Goal: Task Accomplishment & Management: Manage account settings

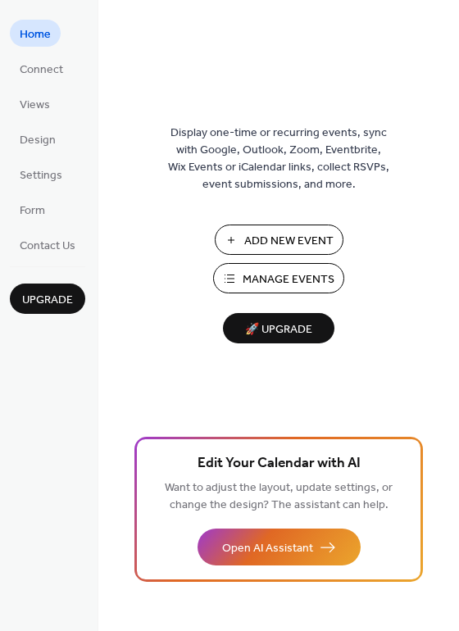
click at [280, 272] on span "Manage Events" at bounding box center [289, 279] width 92 height 17
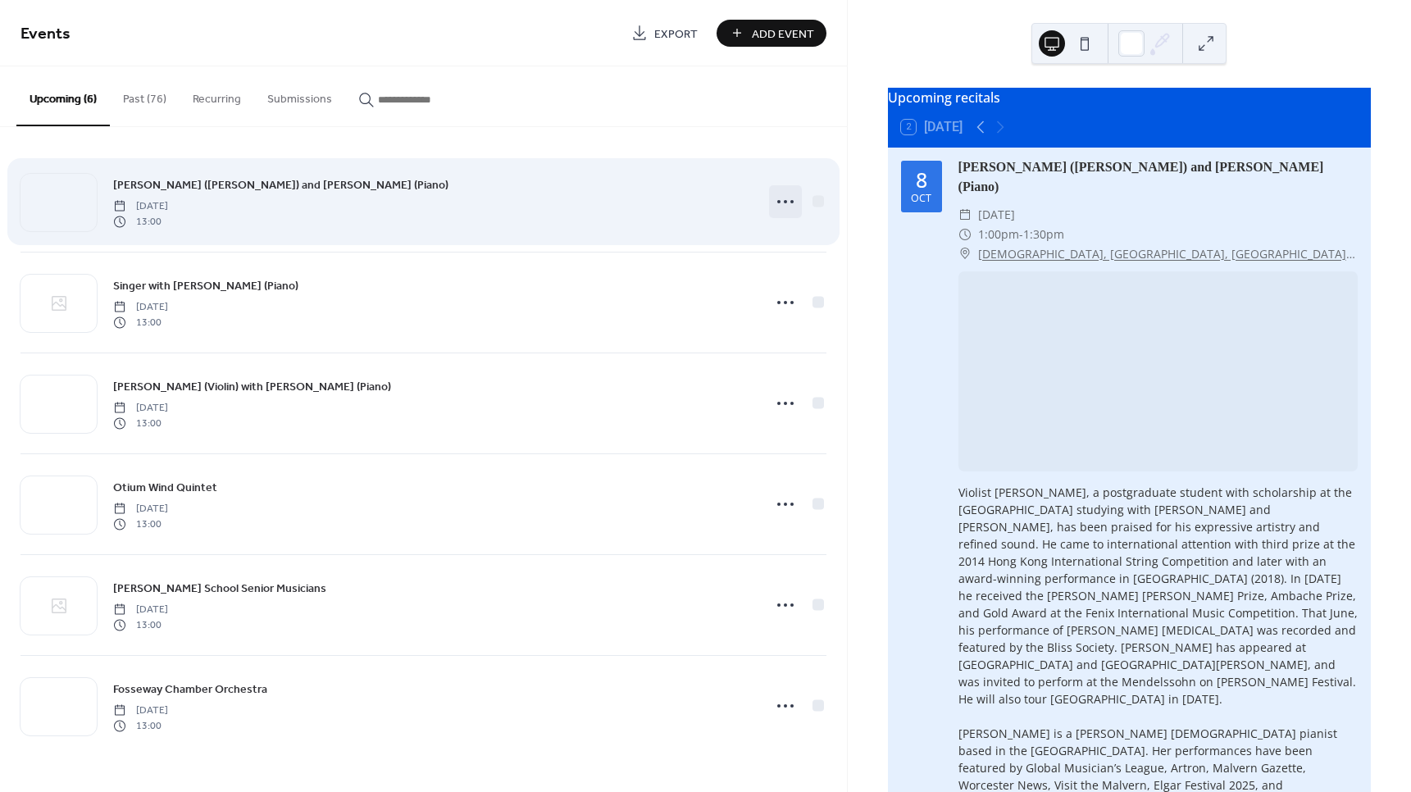
click at [775, 207] on icon at bounding box center [786, 202] width 26 height 26
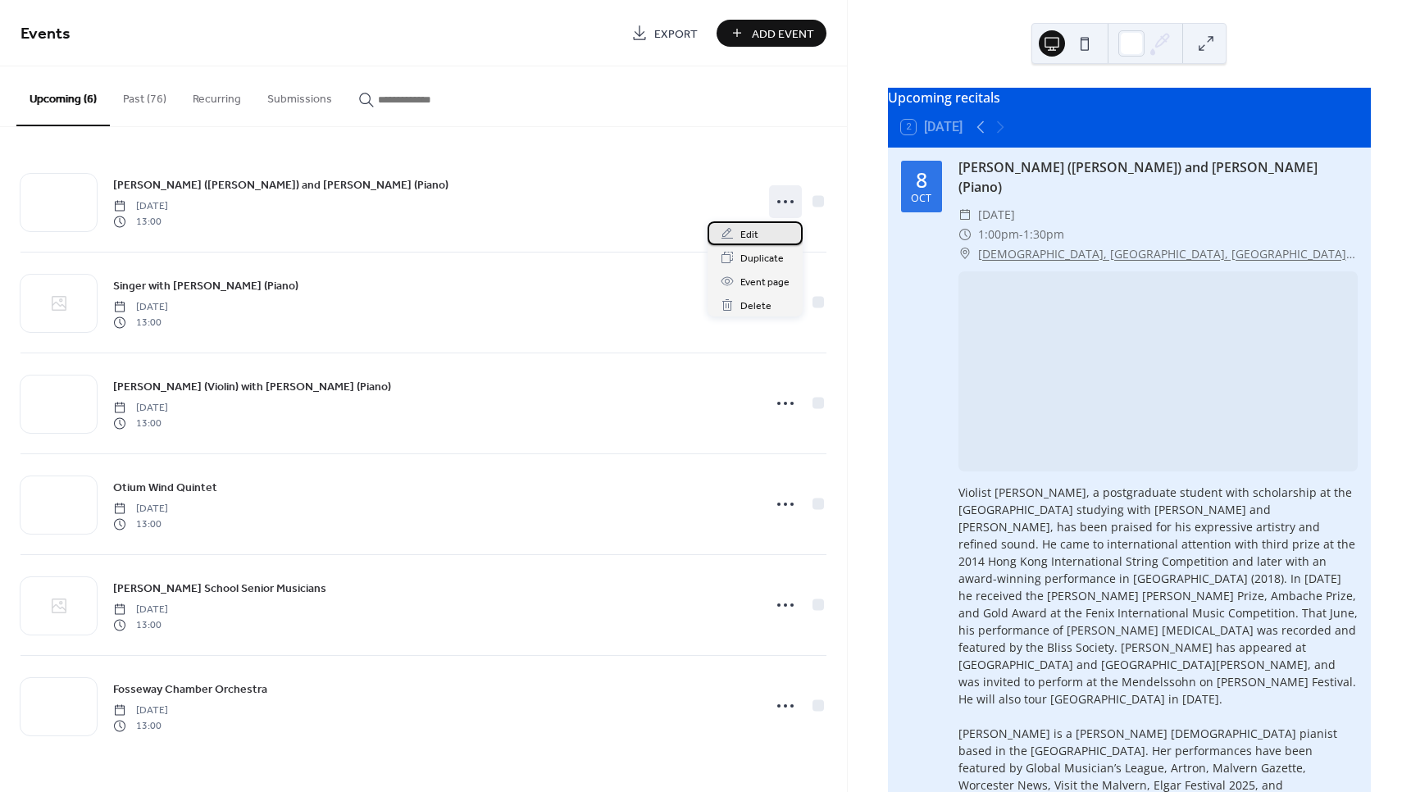
click at [754, 235] on span "Edit" at bounding box center [750, 234] width 18 height 17
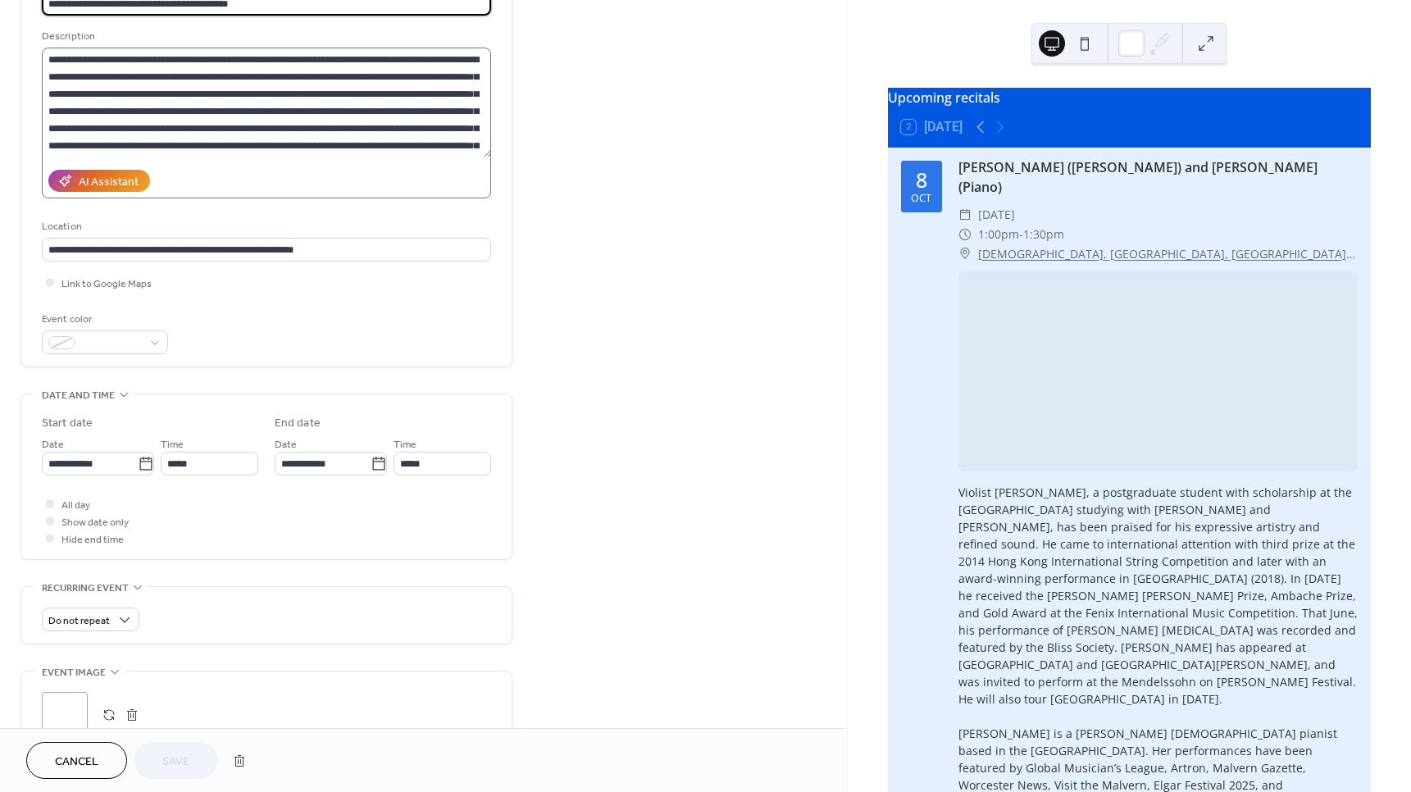
scroll to position [164, 0]
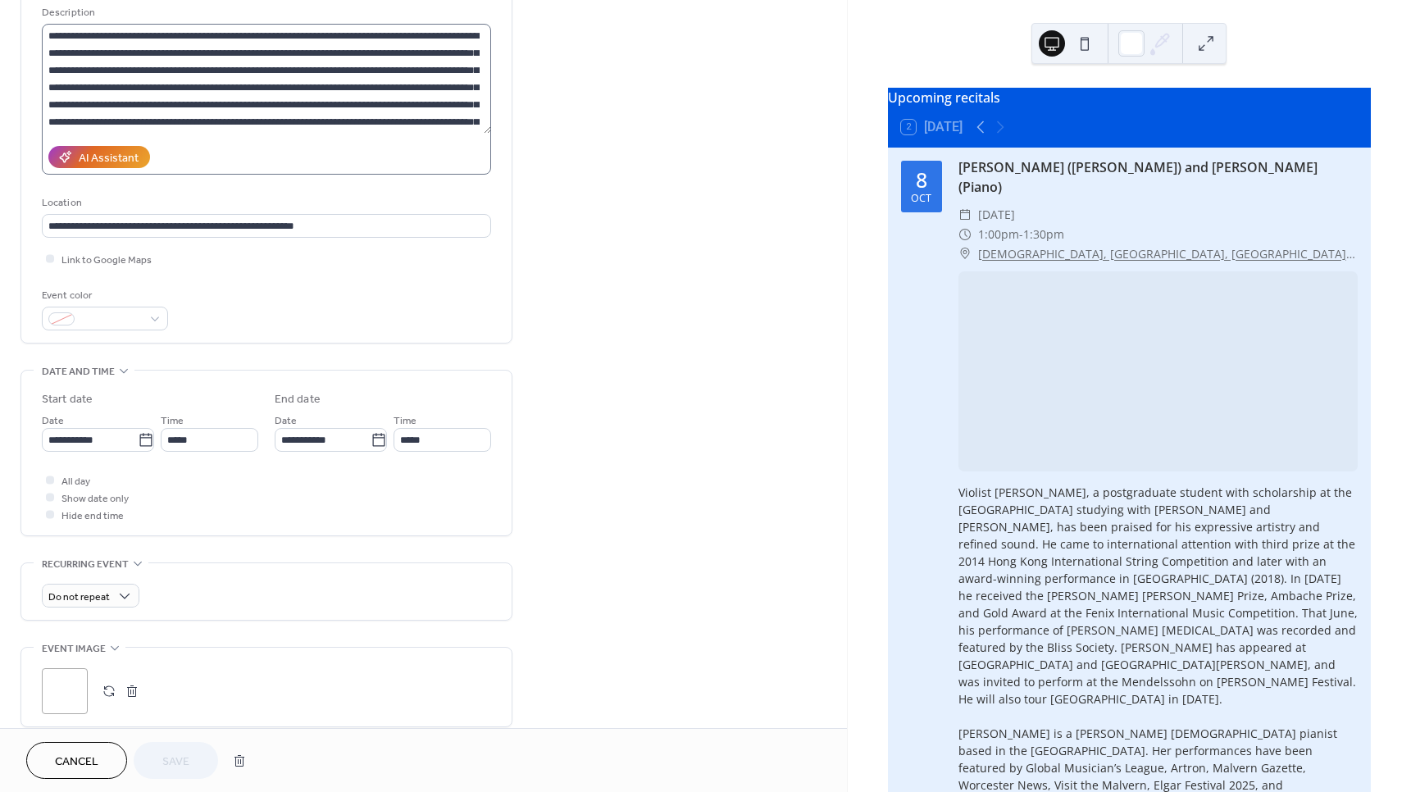
click at [438, 137] on label at bounding box center [266, 99] width 449 height 151
click at [438, 134] on textarea at bounding box center [266, 79] width 449 height 110
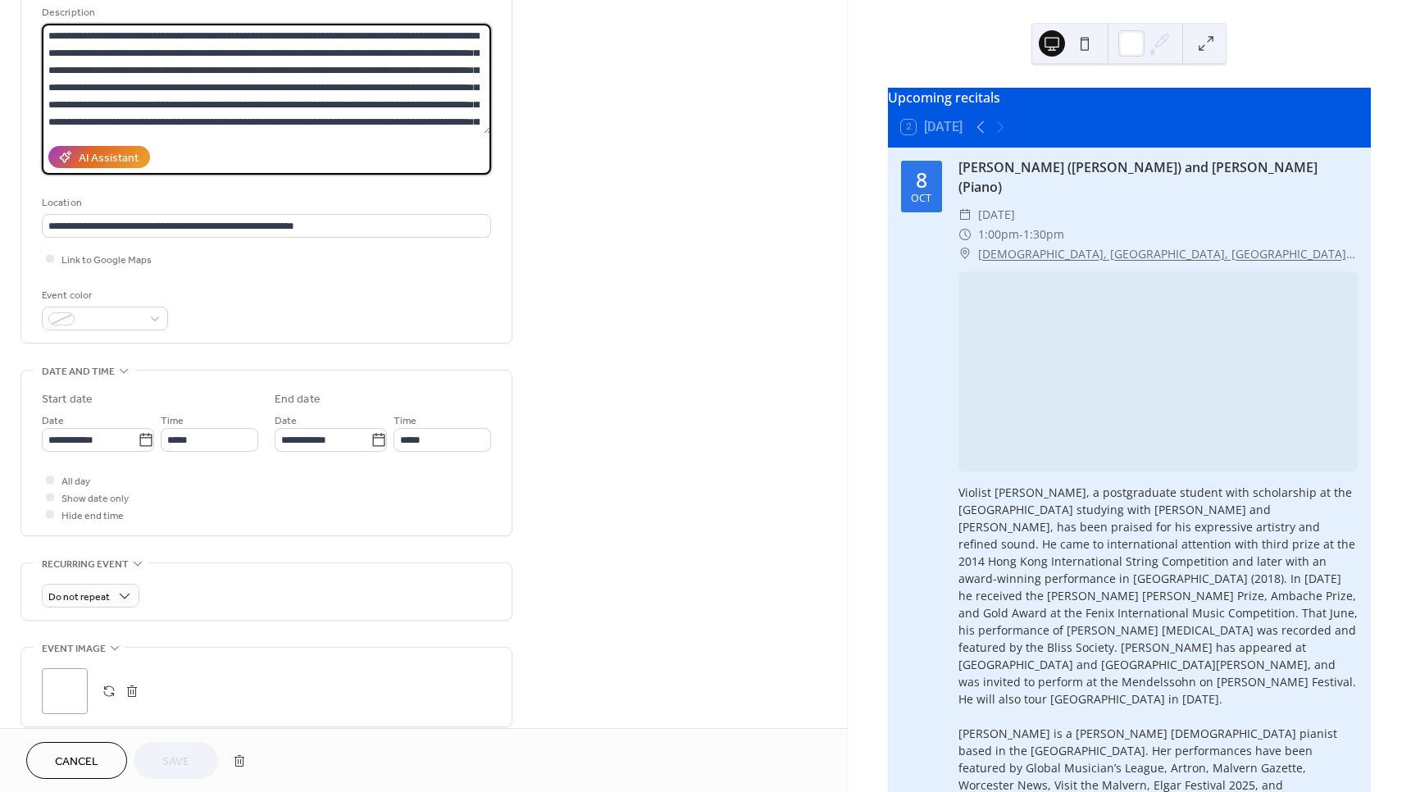
click at [481, 126] on textarea at bounding box center [266, 79] width 449 height 110
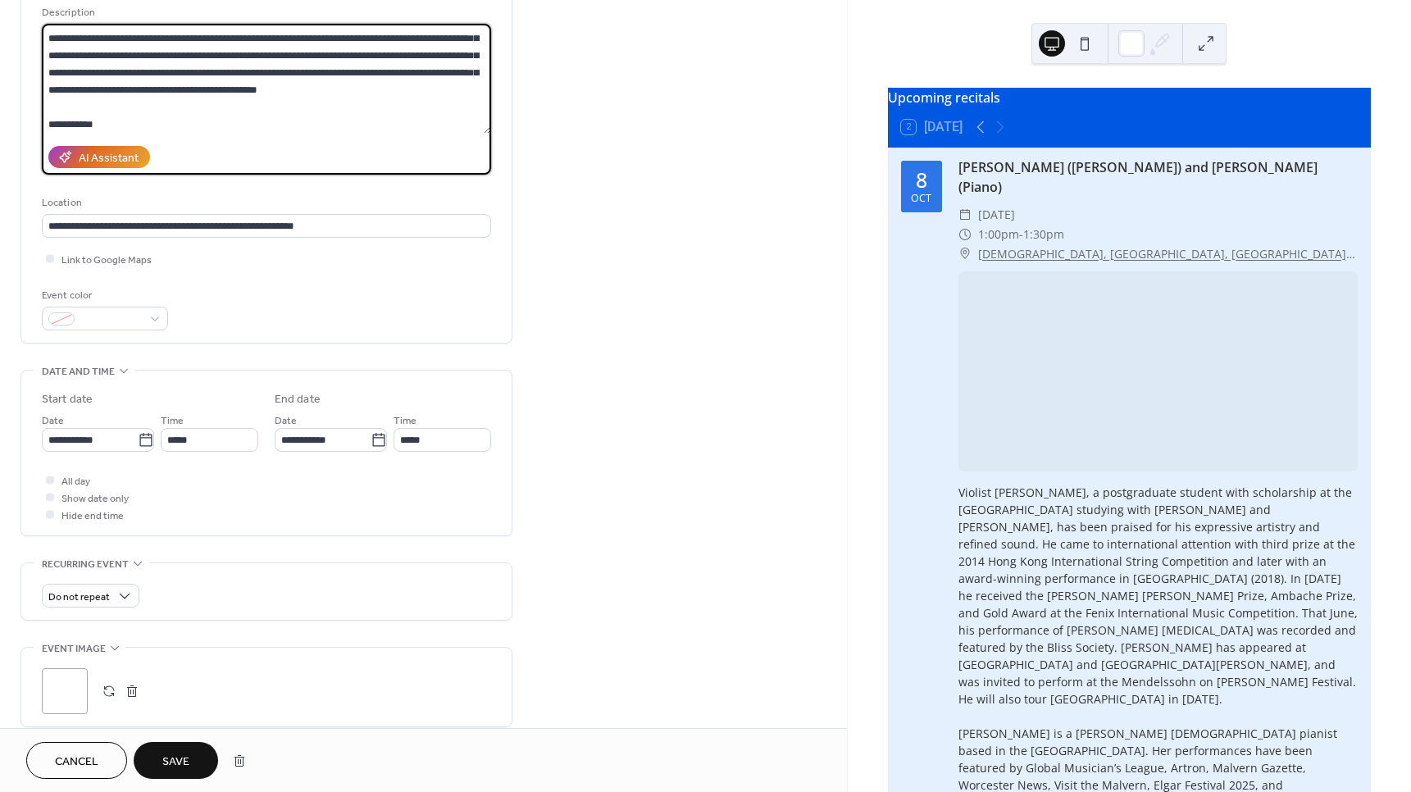
scroll to position [204, 0]
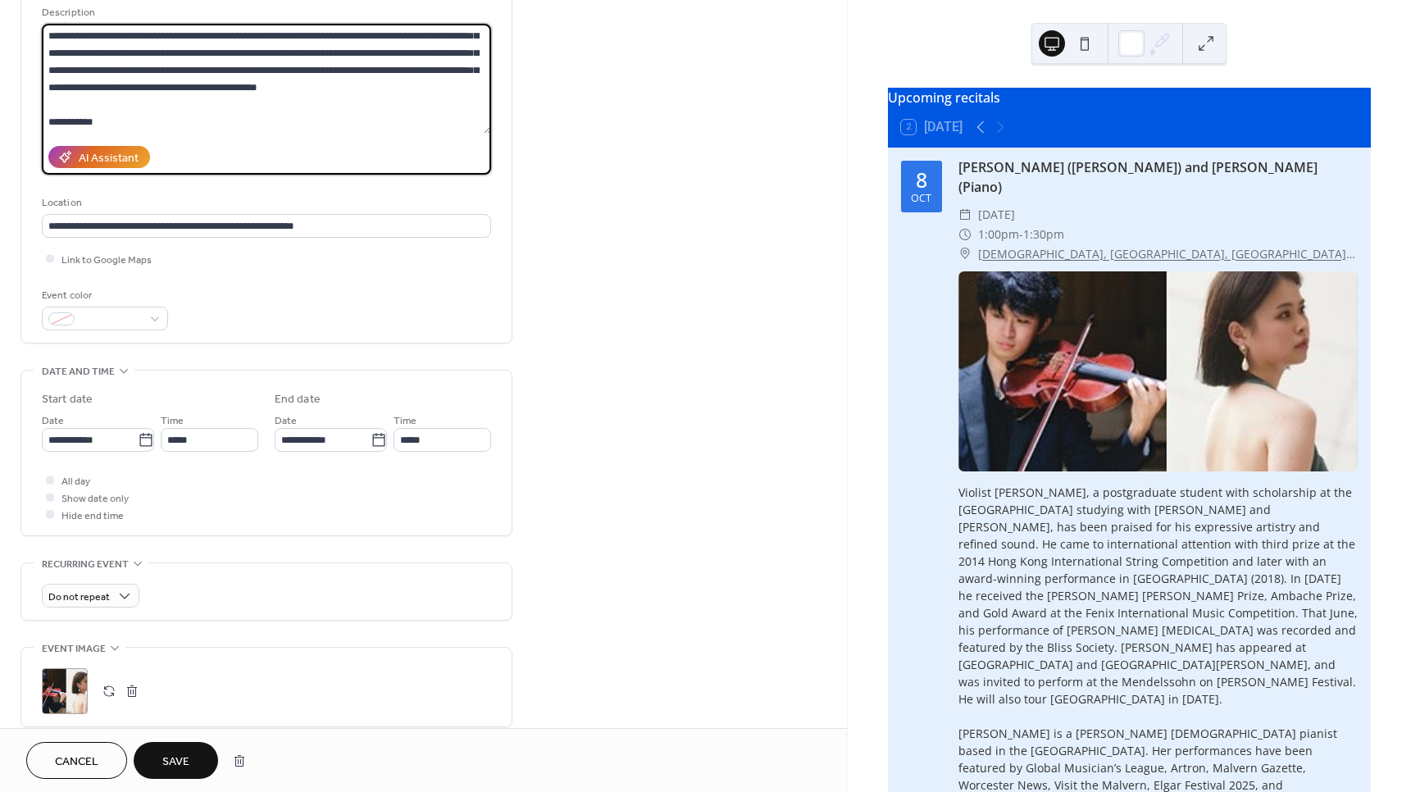
paste textarea "**********"
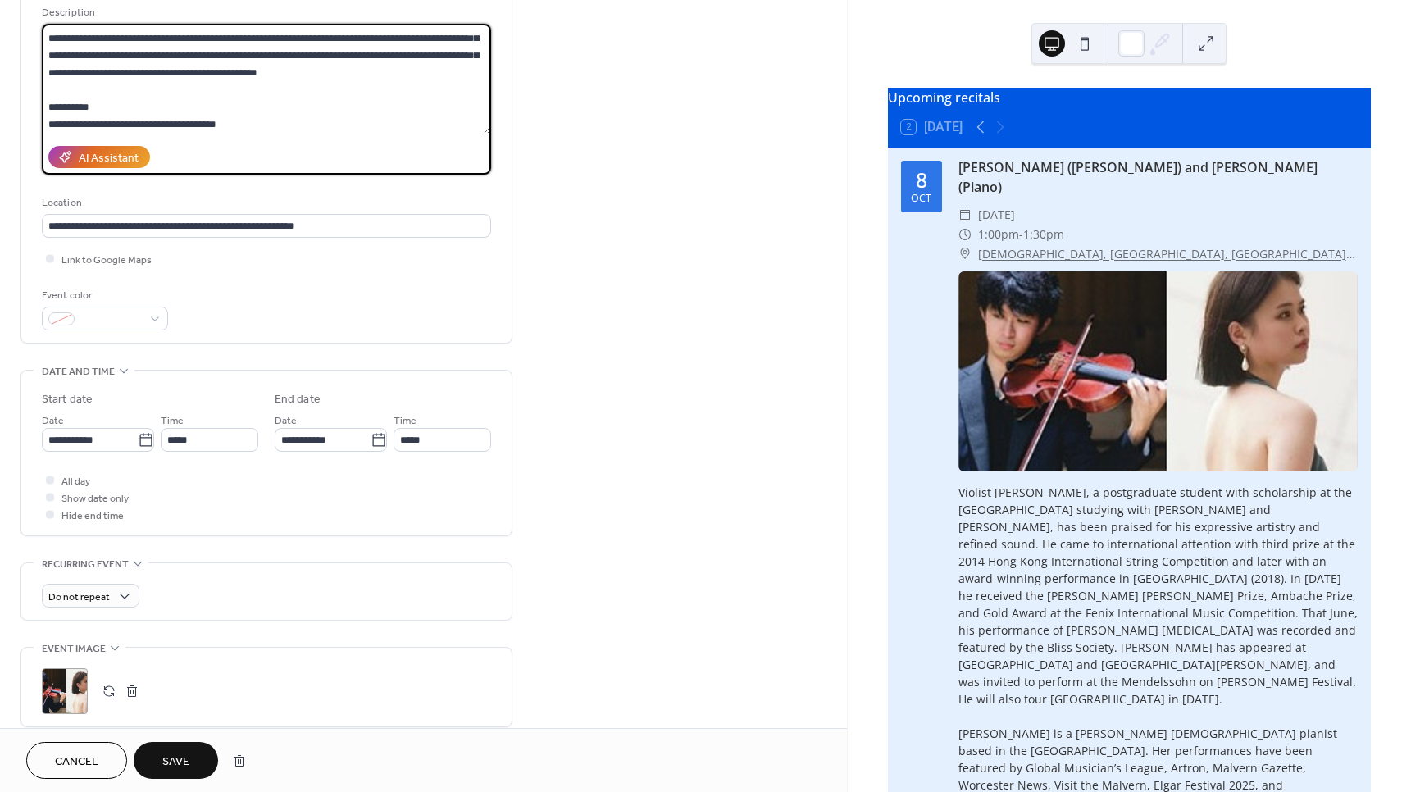
type textarea "**********"
click at [194, 754] on button "Save" at bounding box center [176, 760] width 84 height 37
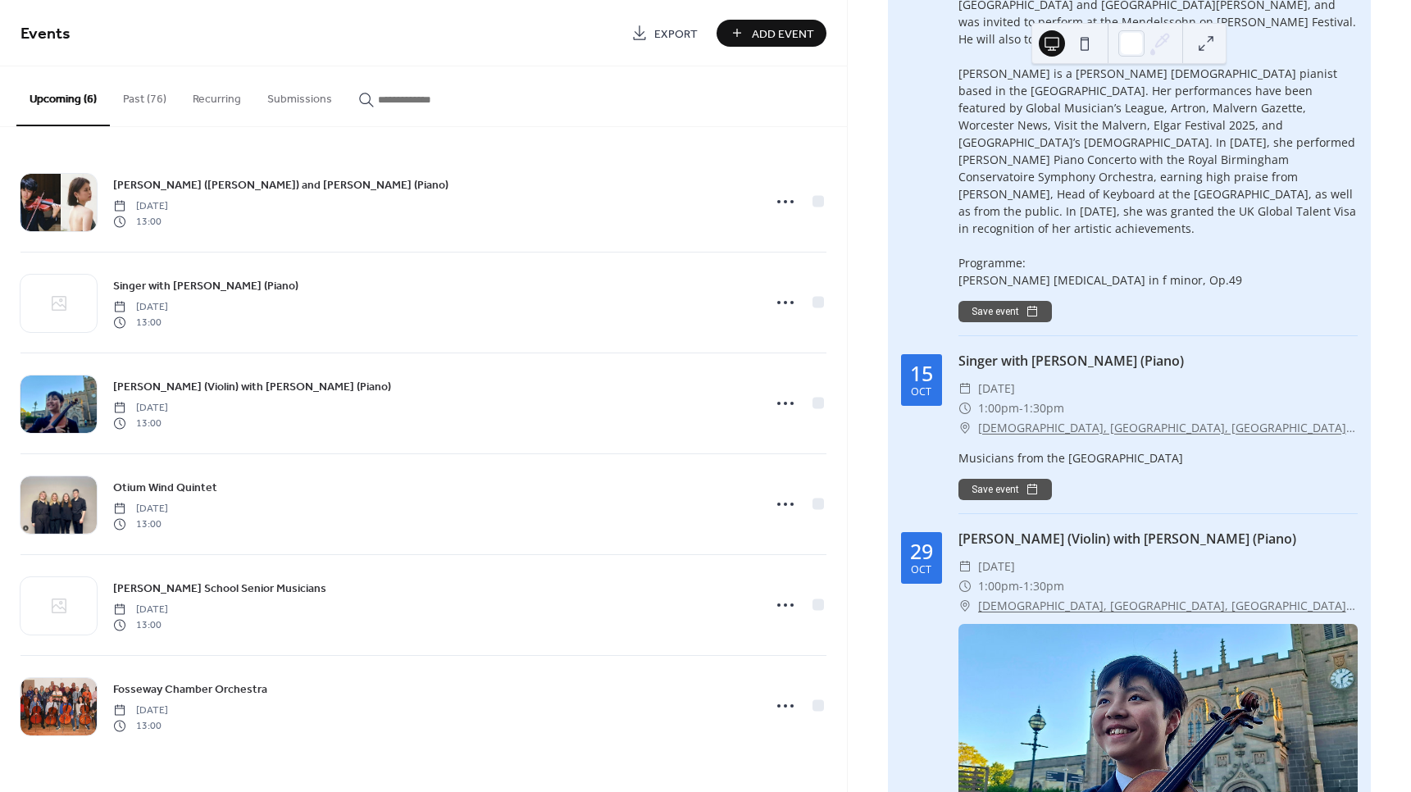
scroll to position [656, 0]
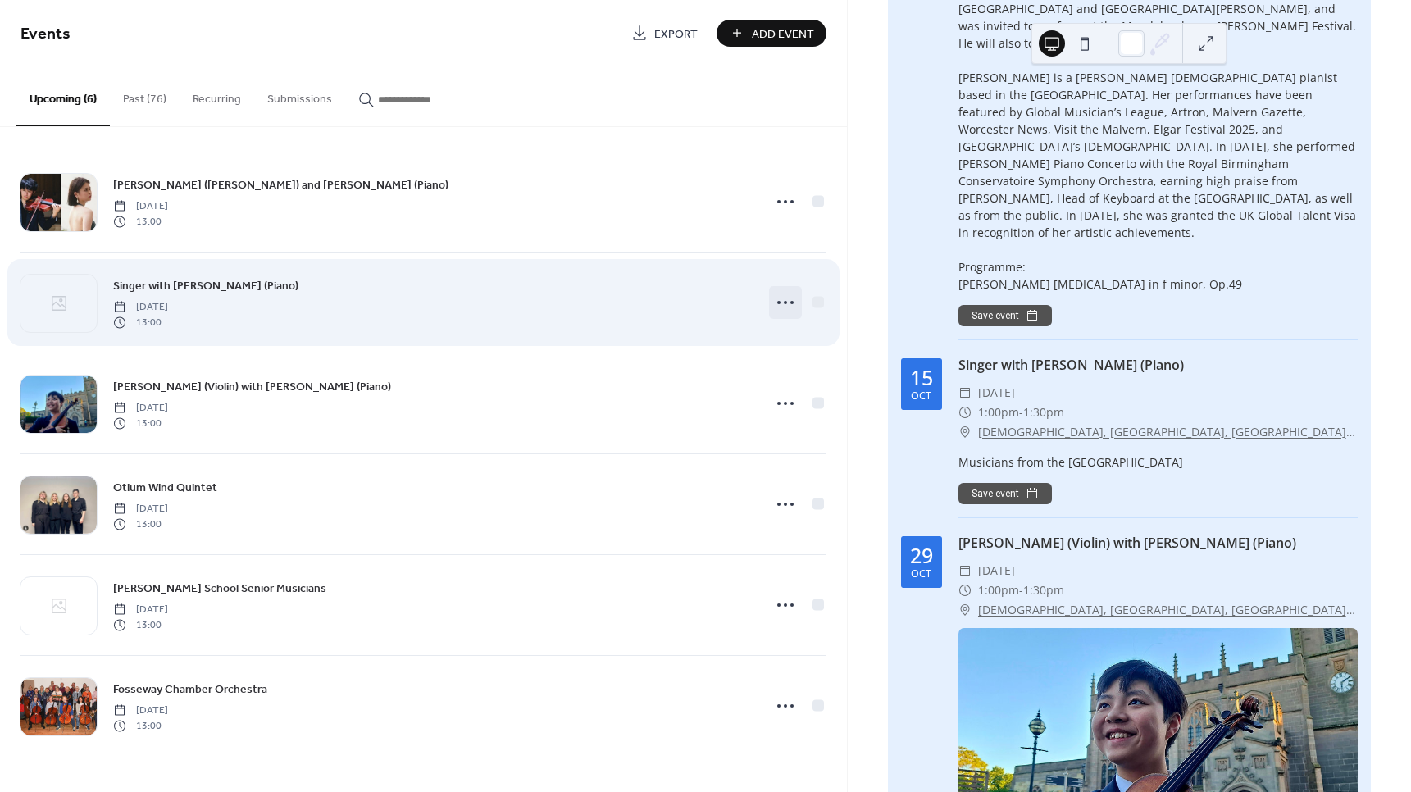
click at [785, 301] on circle at bounding box center [785, 302] width 3 height 3
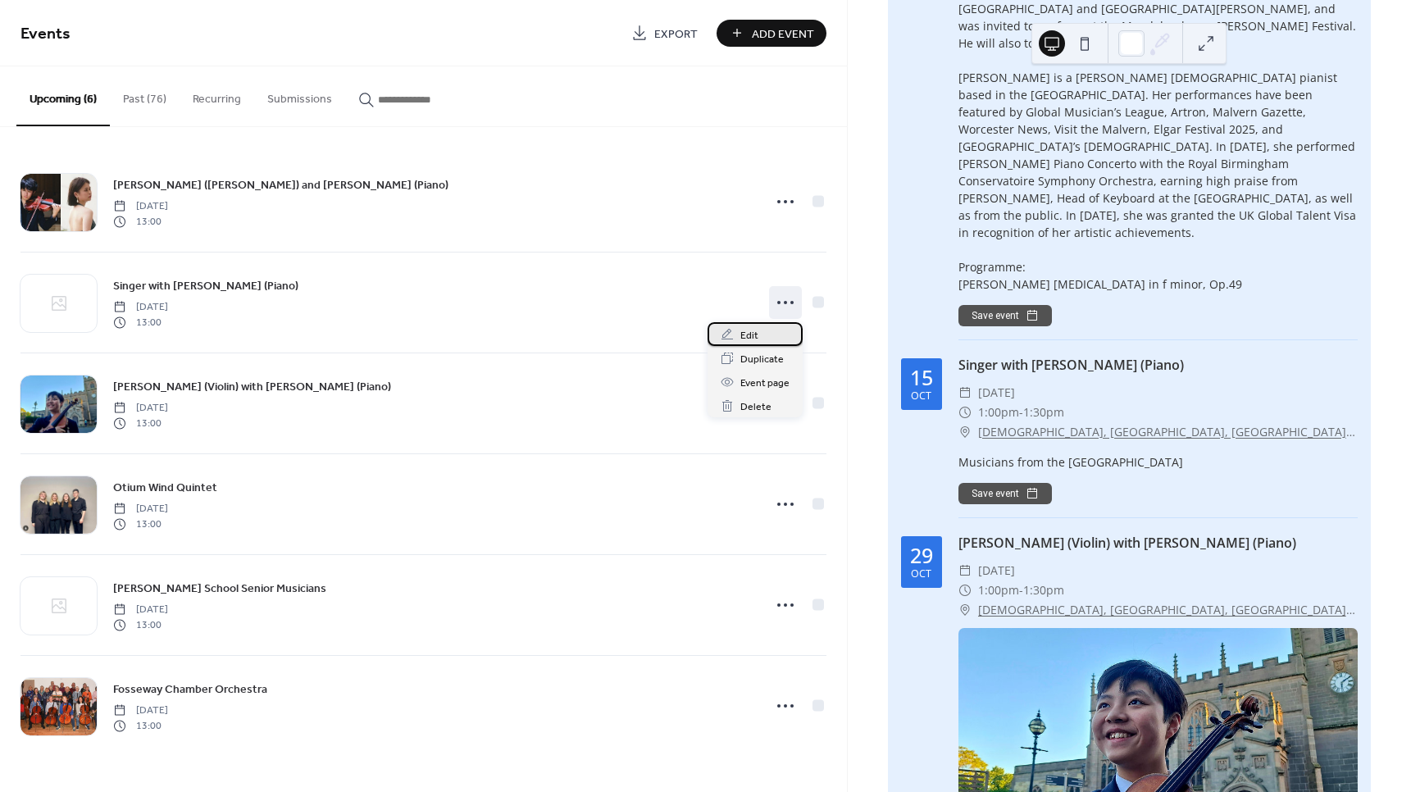
click at [759, 330] on div "Edit" at bounding box center [755, 334] width 95 height 24
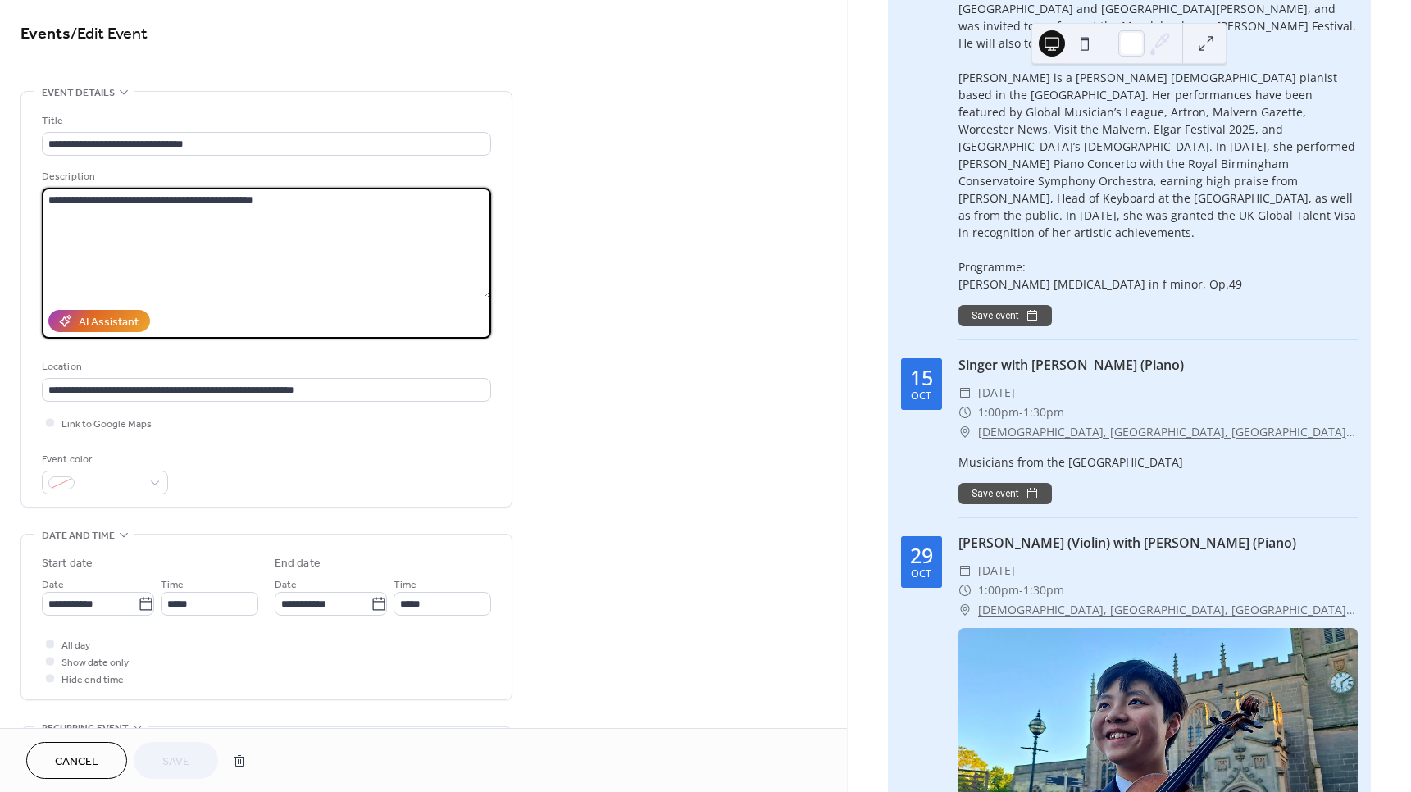
drag, startPoint x: 306, startPoint y: 205, endPoint x: -6, endPoint y: 199, distance: 311.7
click at [0, 199] on html "**********" at bounding box center [705, 396] width 1411 height 792
paste textarea "**********"
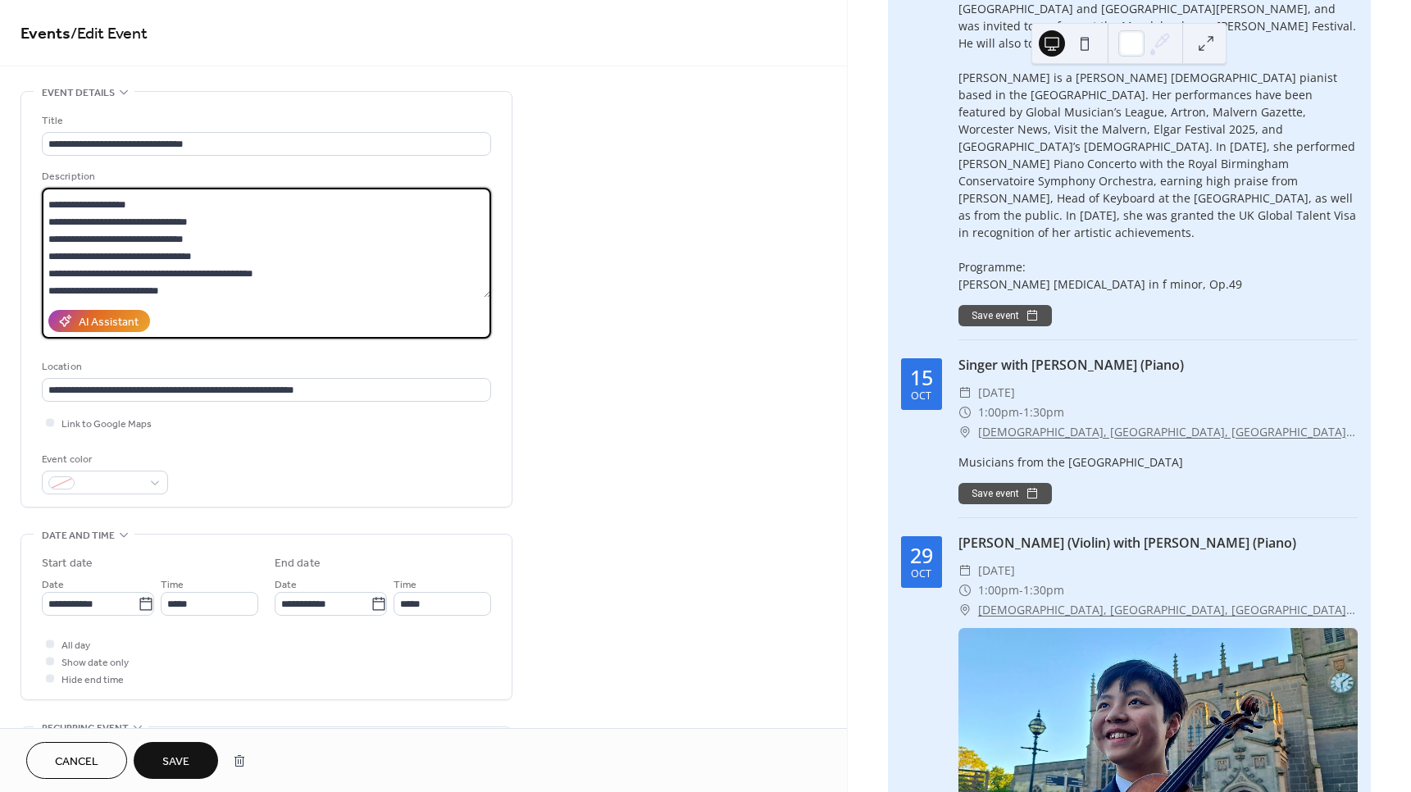
scroll to position [488, 0]
drag, startPoint x: 97, startPoint y: 229, endPoint x: -31, endPoint y: 229, distance: 127.9
click at [0, 229] on html "**********" at bounding box center [705, 396] width 1411 height 792
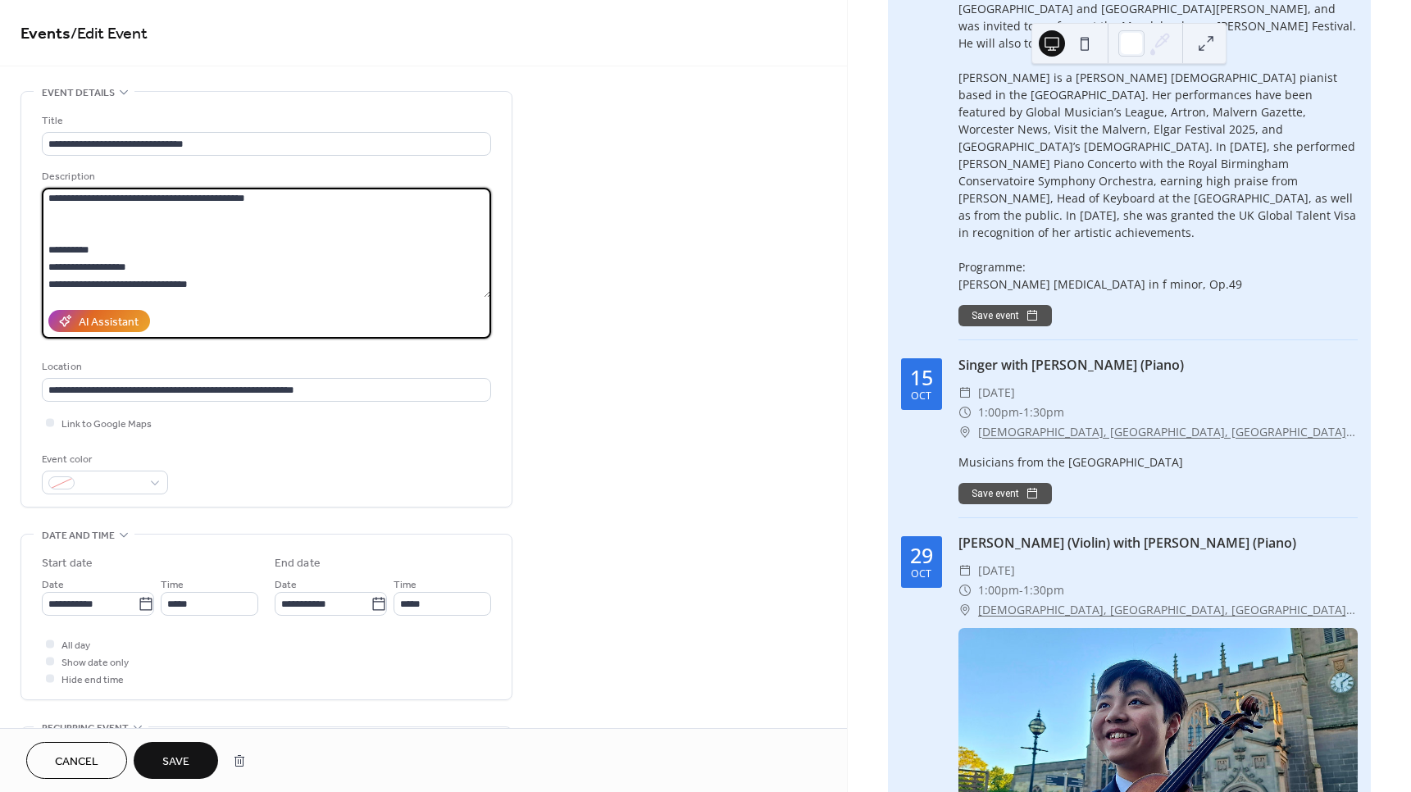
scroll to position [406, 0]
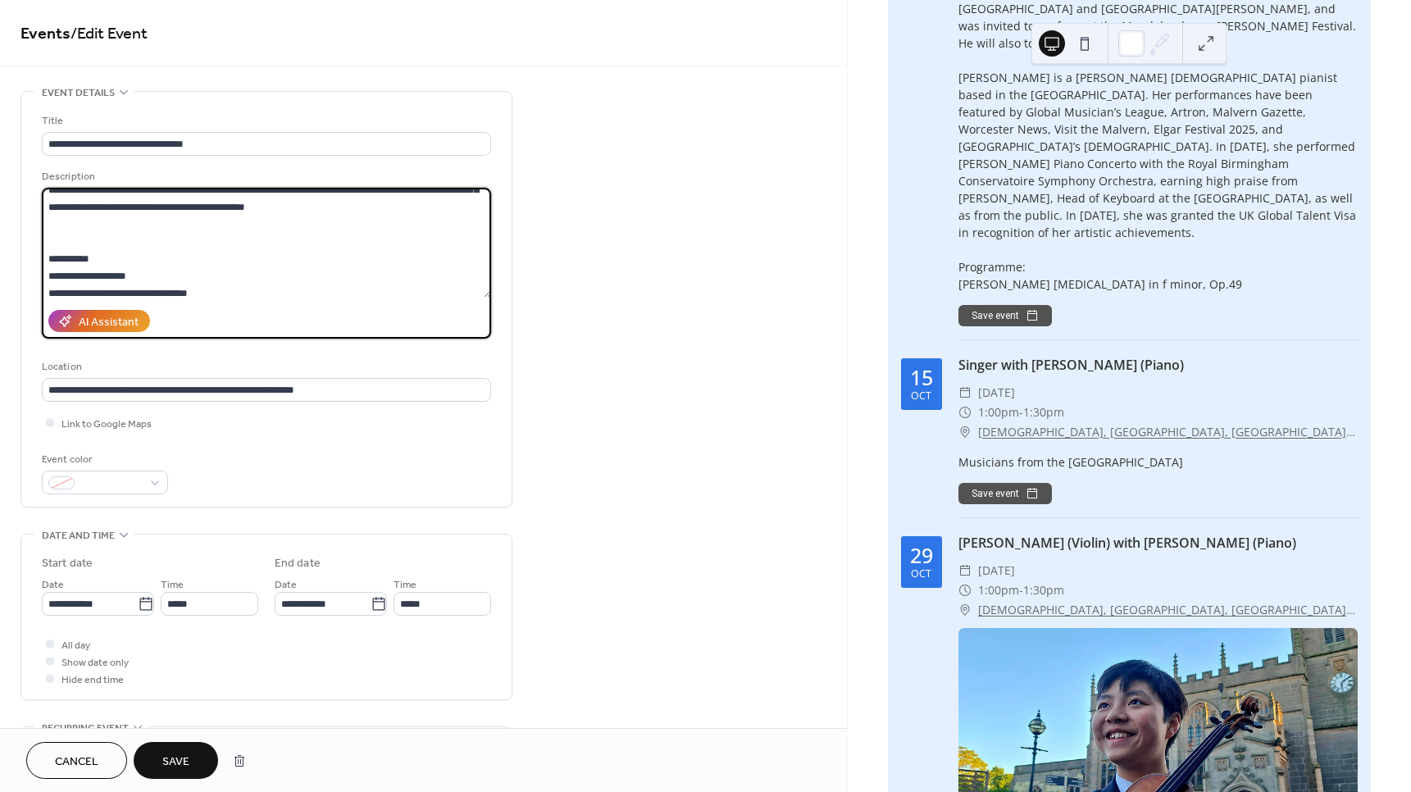
click at [90, 284] on textarea at bounding box center [266, 243] width 449 height 110
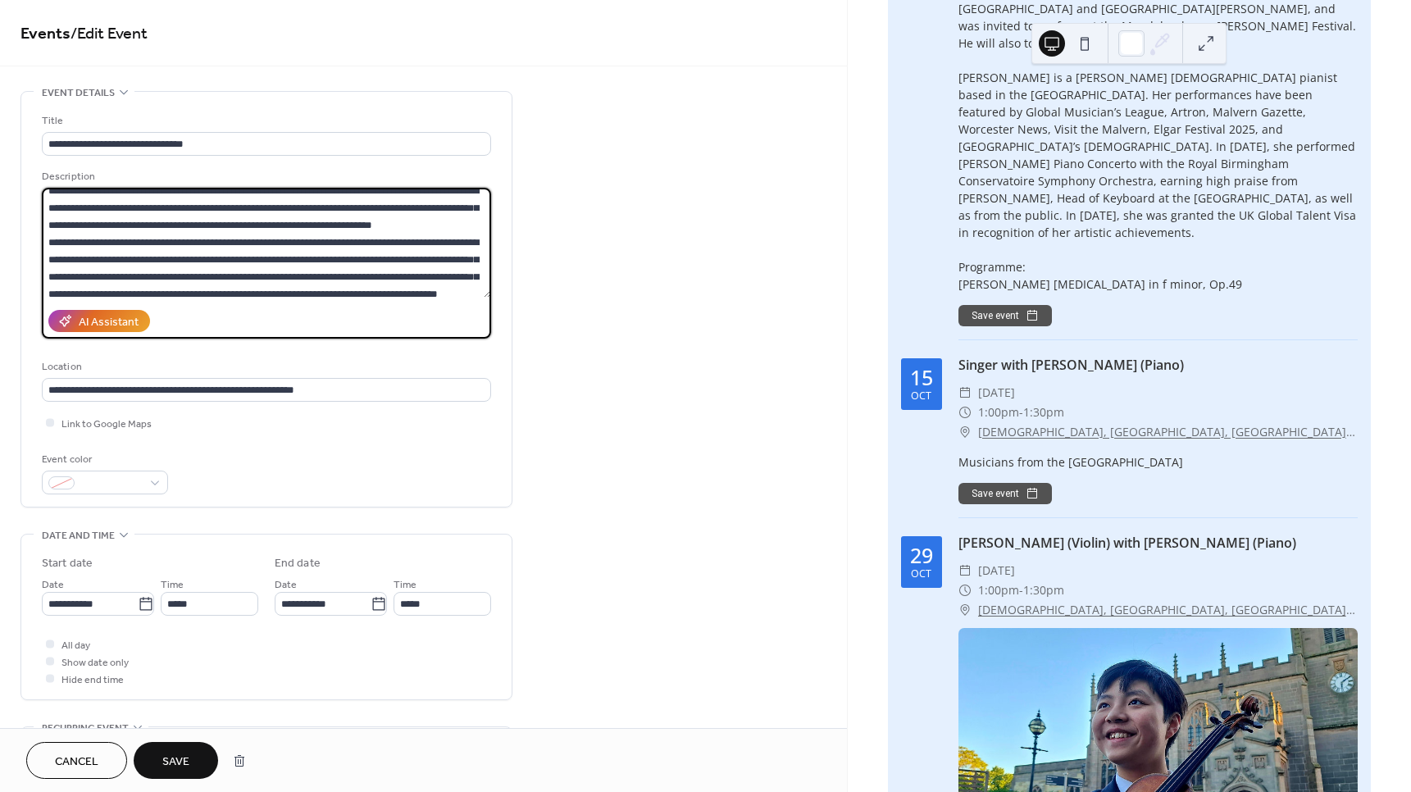
scroll to position [0, 0]
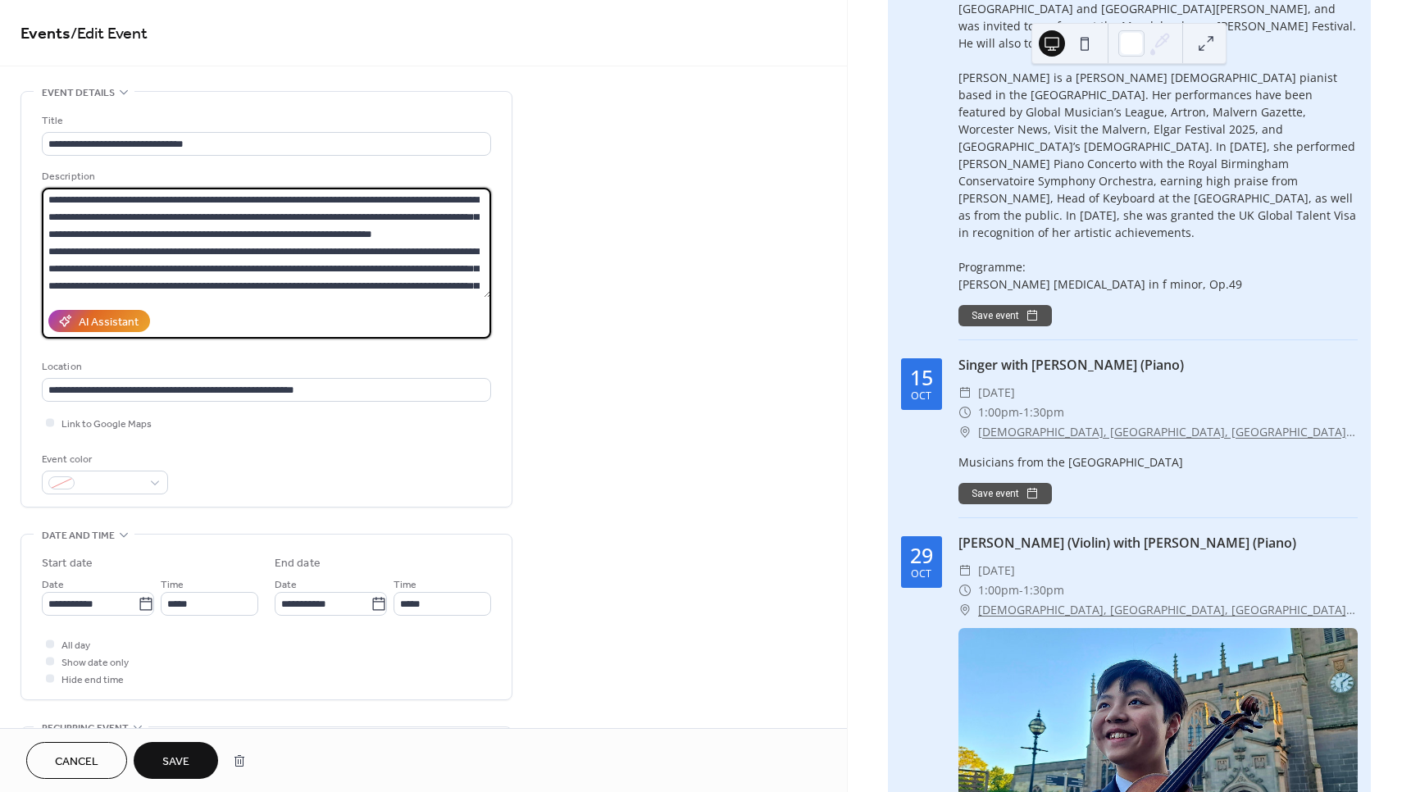
type textarea "**********"
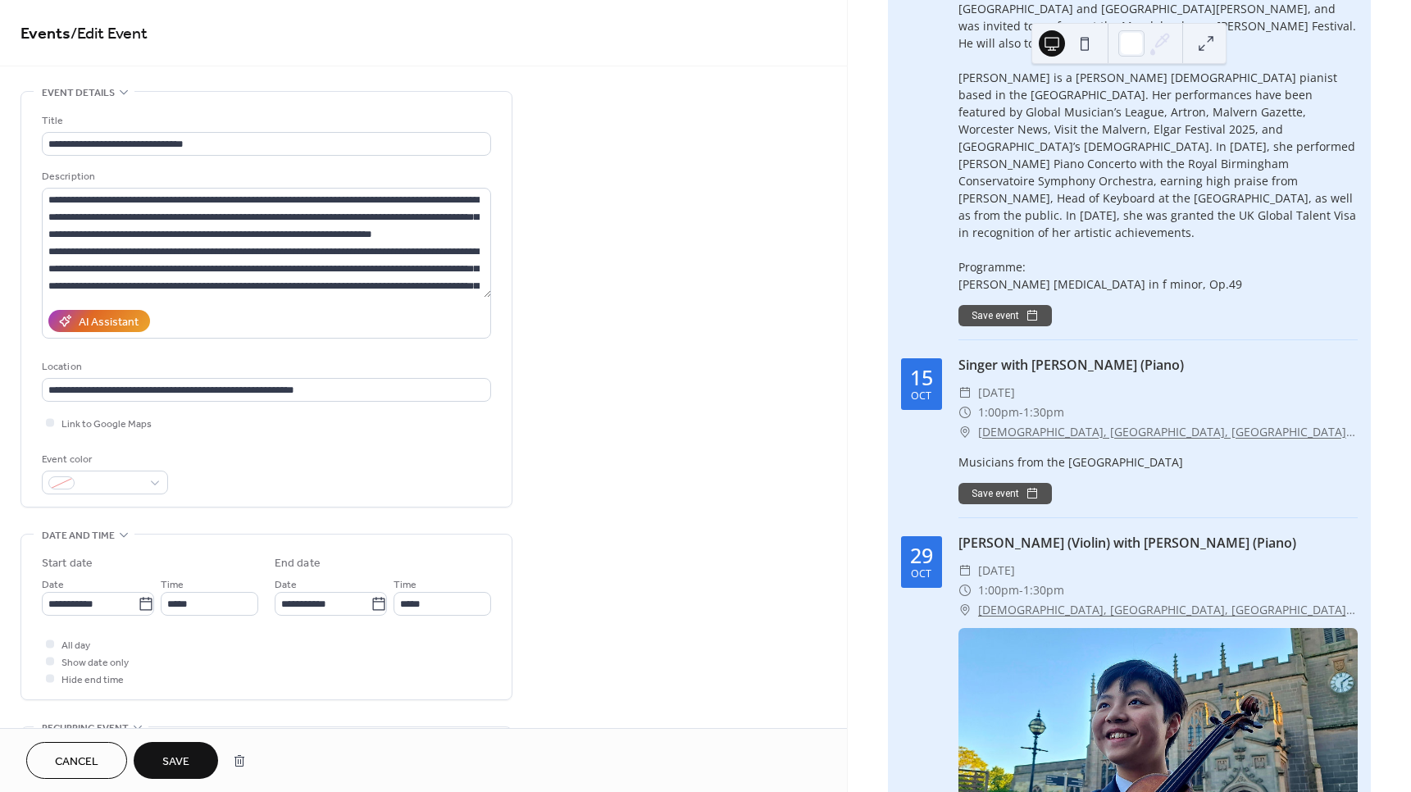
click at [193, 757] on button "Save" at bounding box center [176, 760] width 84 height 37
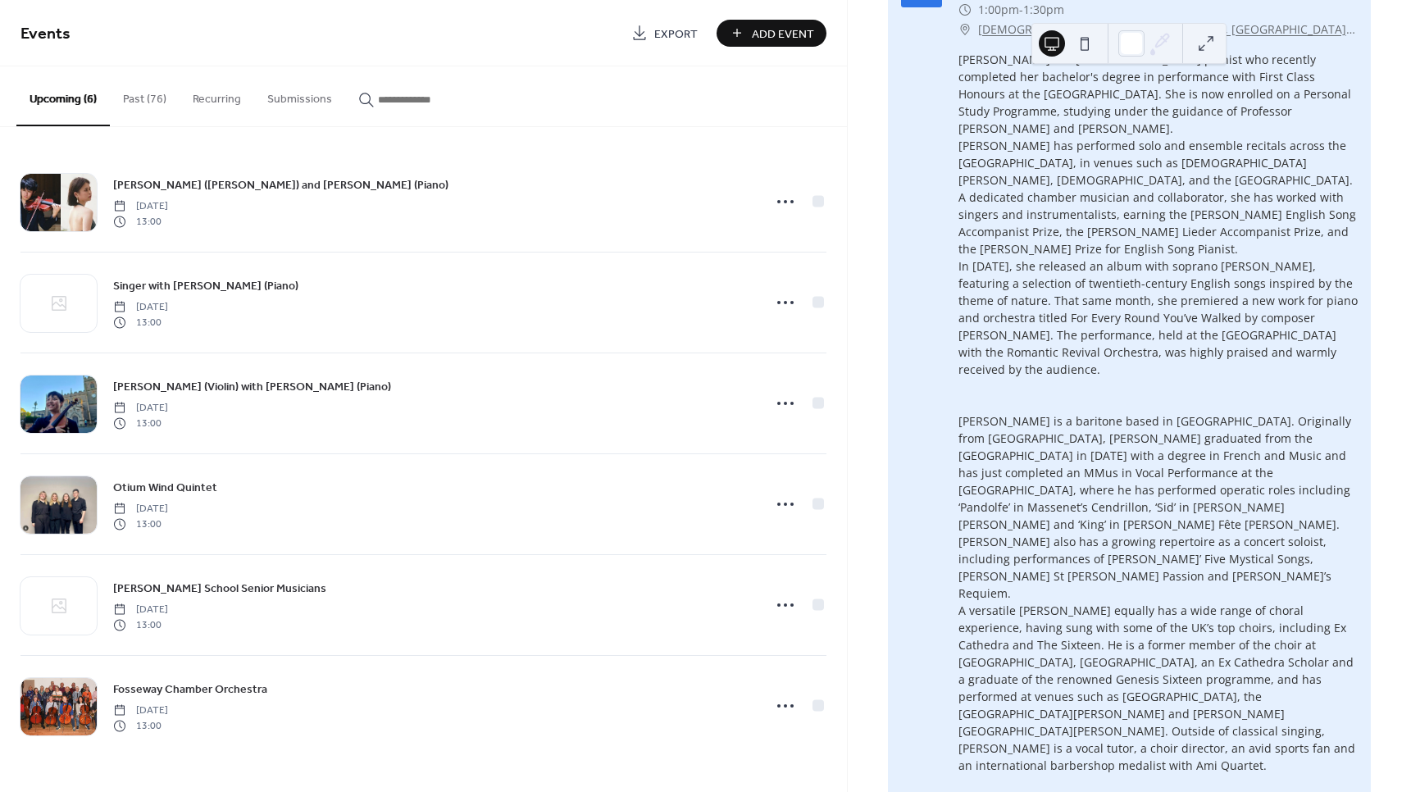
scroll to position [1148, 0]
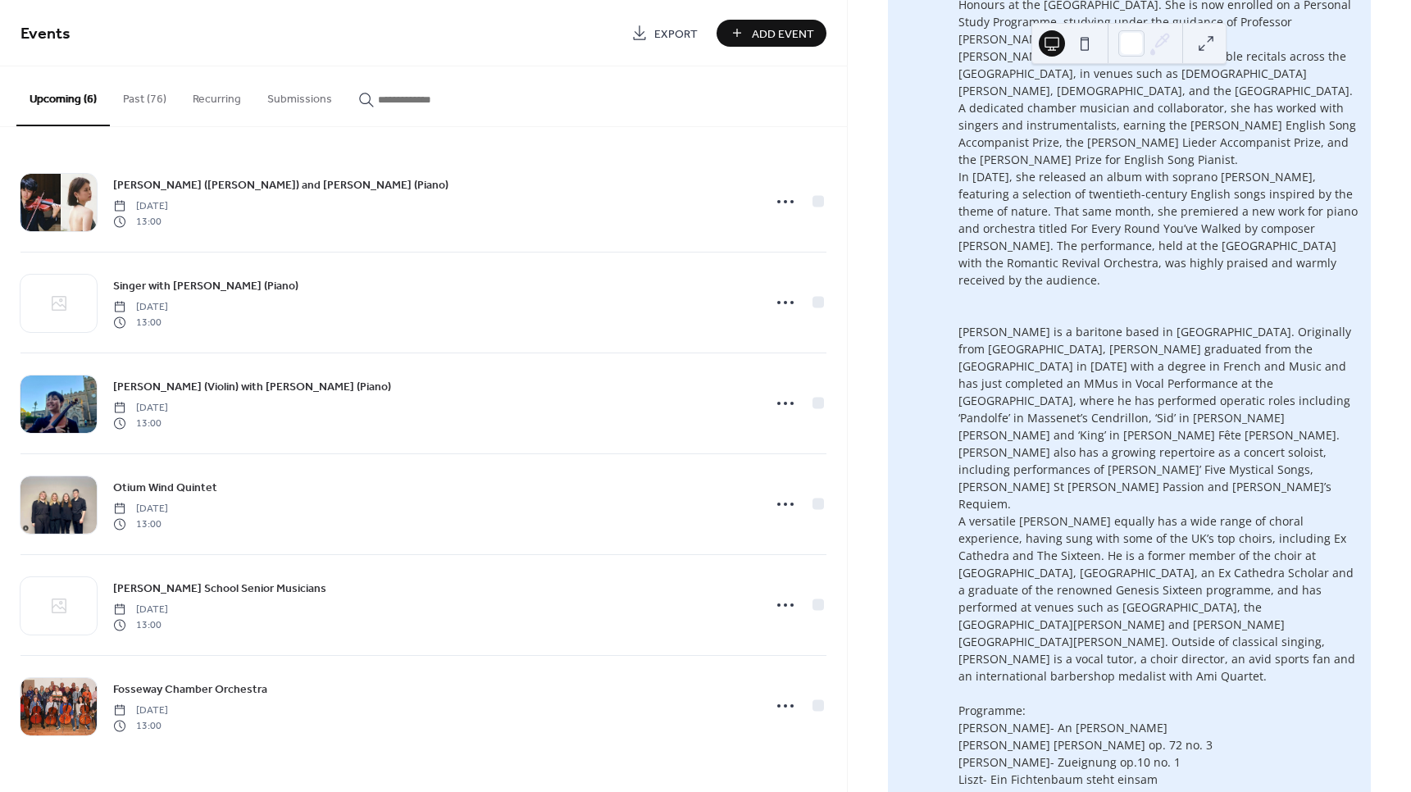
click at [957, 250] on div "15 Oct Singer with Bianca Vancea (Piano) ​ Wednesday, October 15, 2025 ​ 1:00pm…" at bounding box center [1129, 418] width 457 height 1110
click at [963, 249] on div "Bianca Vancea is a Romanian pianist who recently completed her bachelor's degre…" at bounding box center [1158, 443] width 399 height 964
drag, startPoint x: 962, startPoint y: 250, endPoint x: 1046, endPoint y: 253, distance: 84.5
click at [1046, 253] on div "Bianca Vancea is a Romanian pianist who recently completed her bachelor's degre…" at bounding box center [1158, 443] width 399 height 964
copy div "Matthew Pandya"
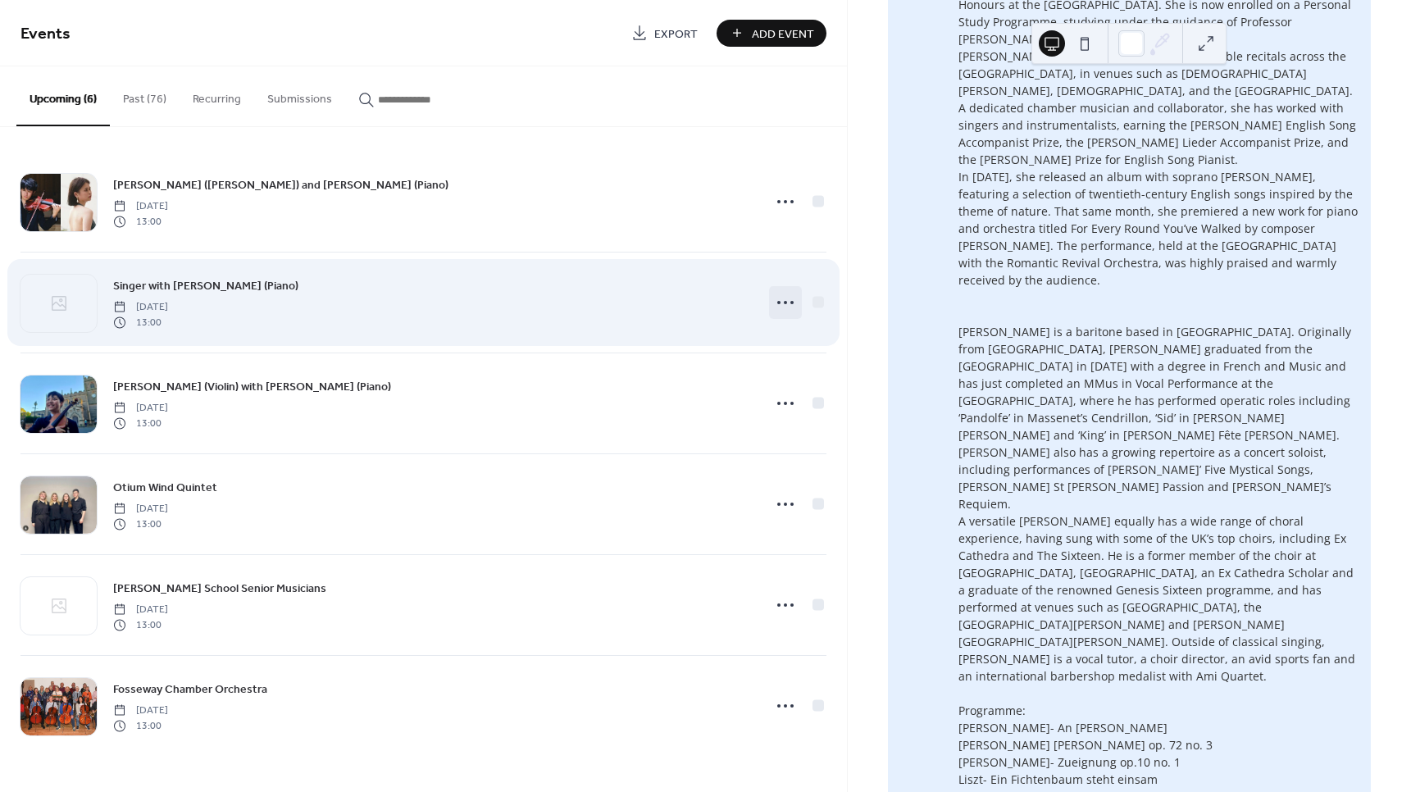
click at [789, 292] on icon at bounding box center [786, 302] width 26 height 26
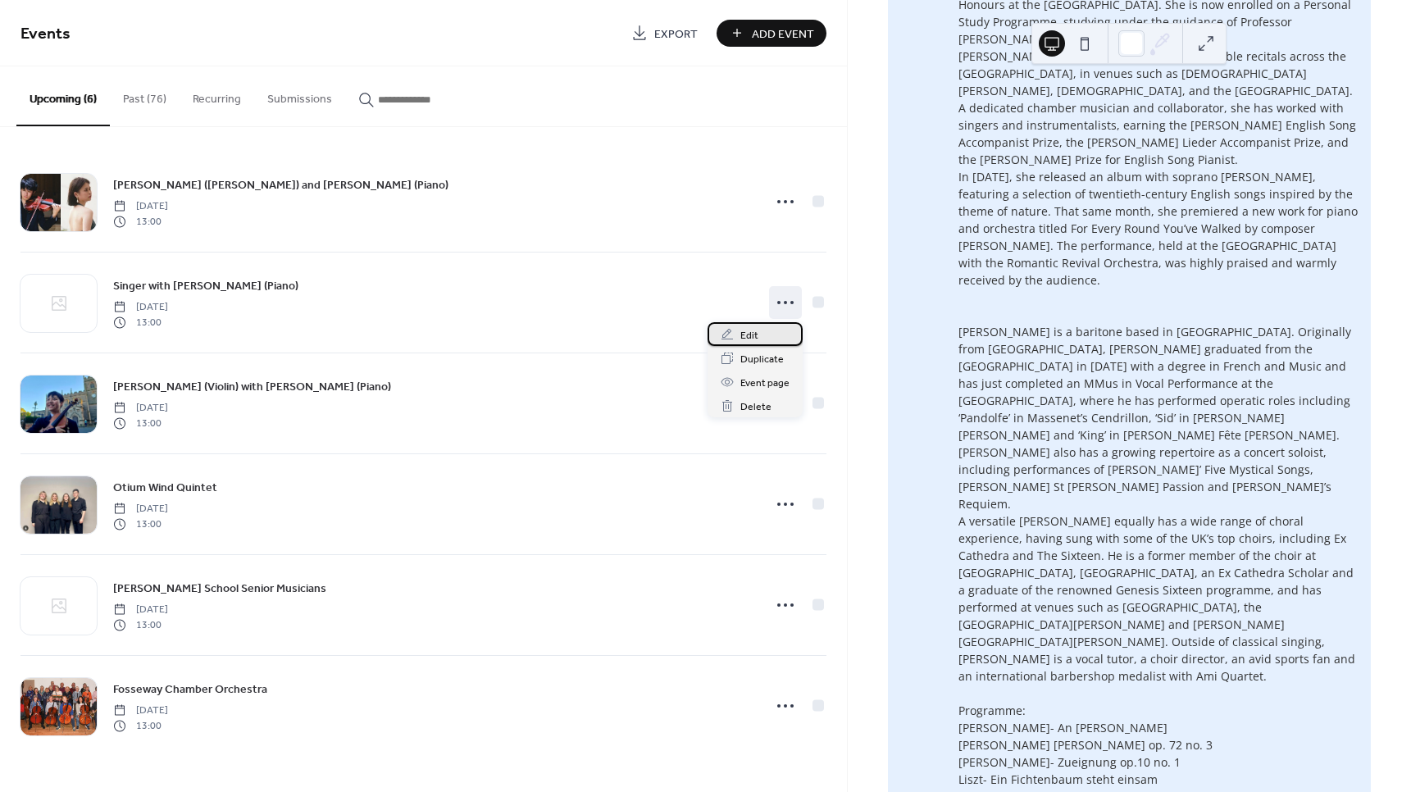
click at [760, 341] on div "Edit" at bounding box center [755, 334] width 95 height 24
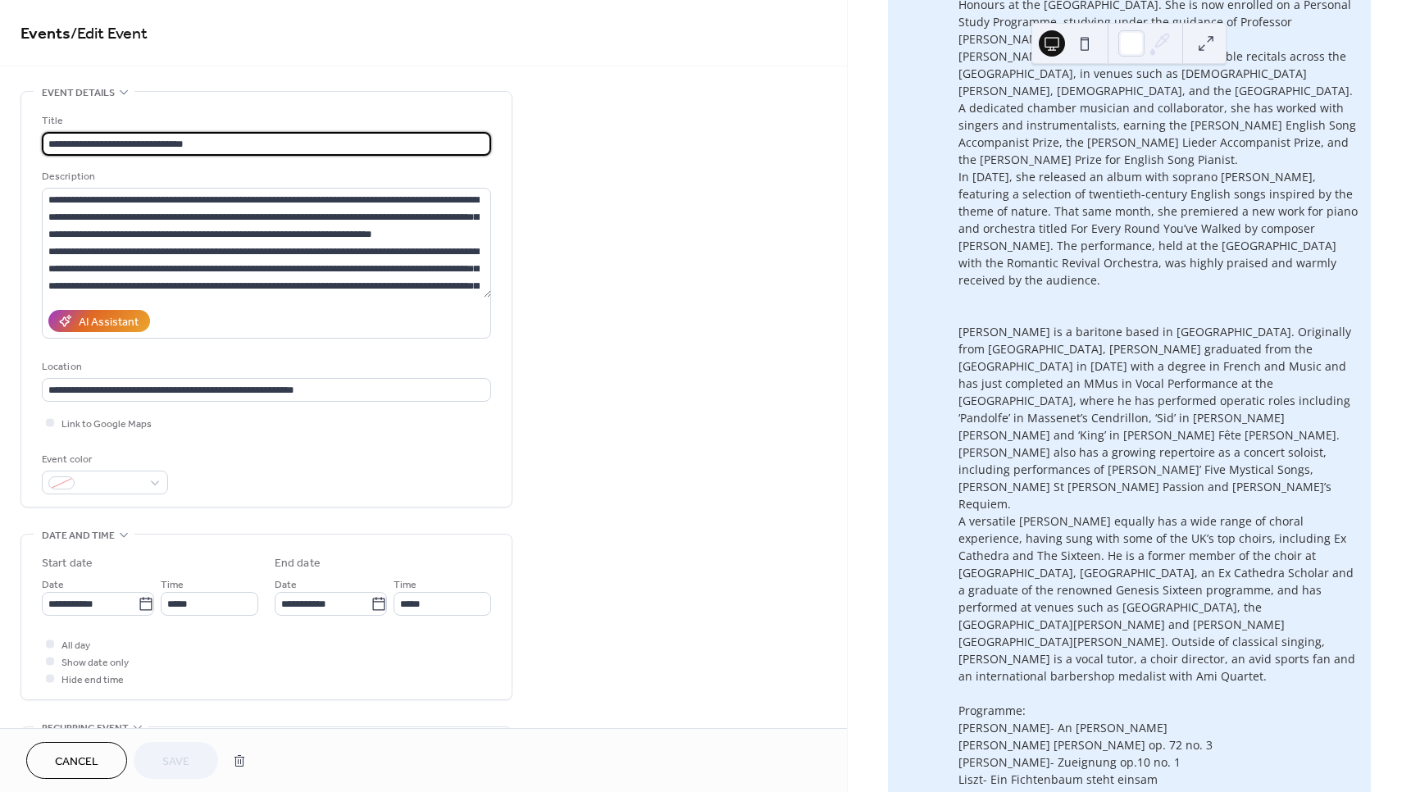
drag, startPoint x: 75, startPoint y: 141, endPoint x: -13, endPoint y: 141, distance: 88.6
click at [0, 141] on html "**********" at bounding box center [705, 396] width 1411 height 792
type input "**********"
click at [170, 756] on span "Save" at bounding box center [175, 762] width 27 height 17
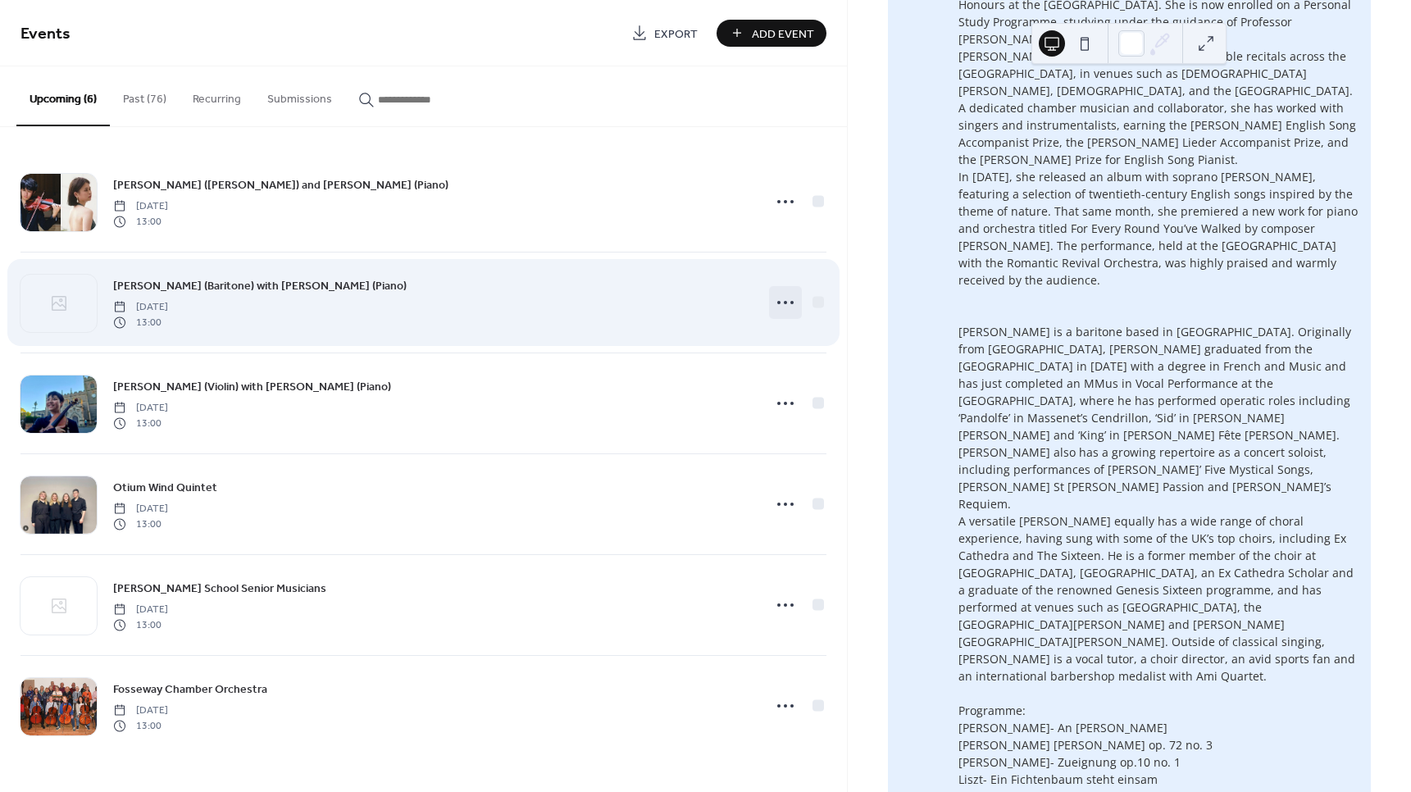
click at [781, 304] on icon at bounding box center [786, 302] width 26 height 26
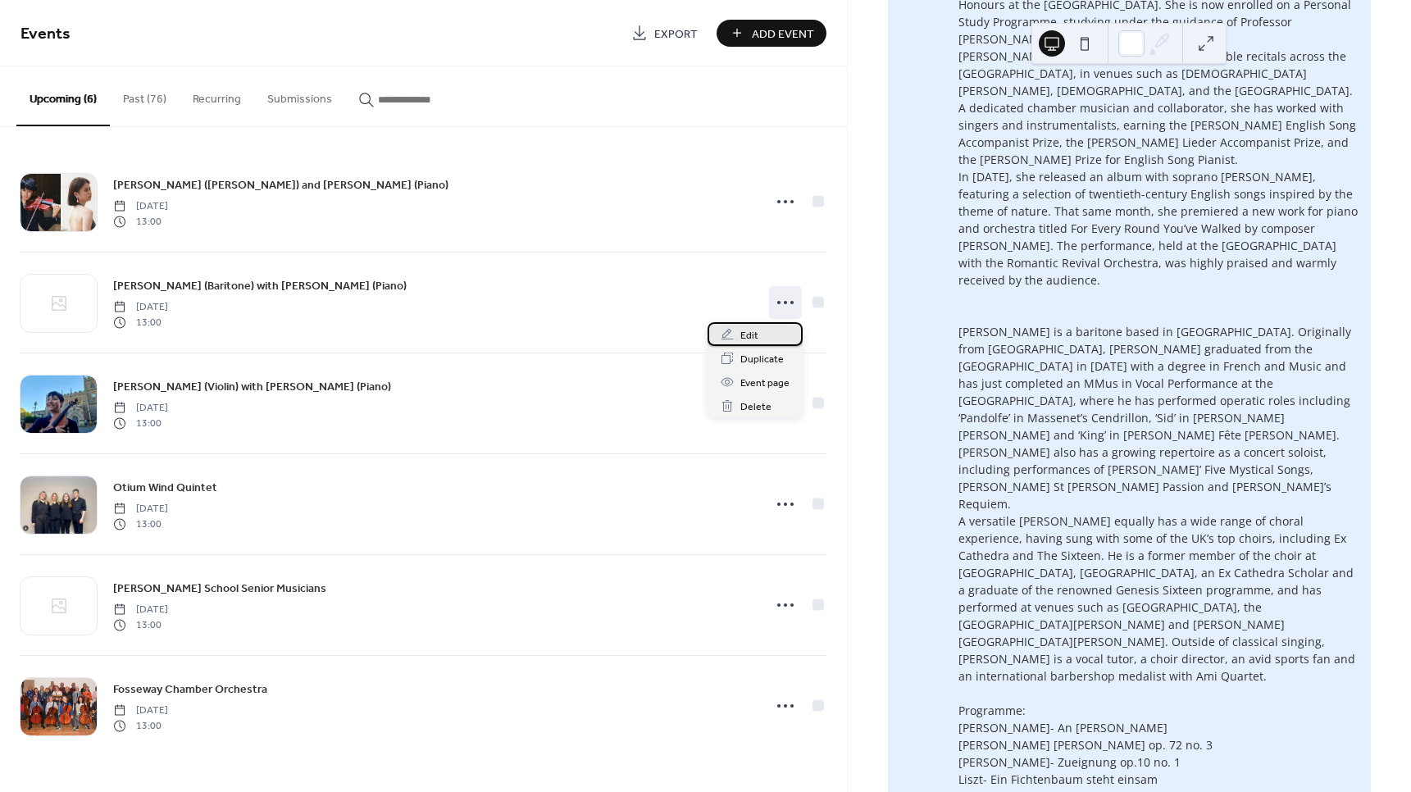
click at [754, 332] on span "Edit" at bounding box center [750, 335] width 18 height 17
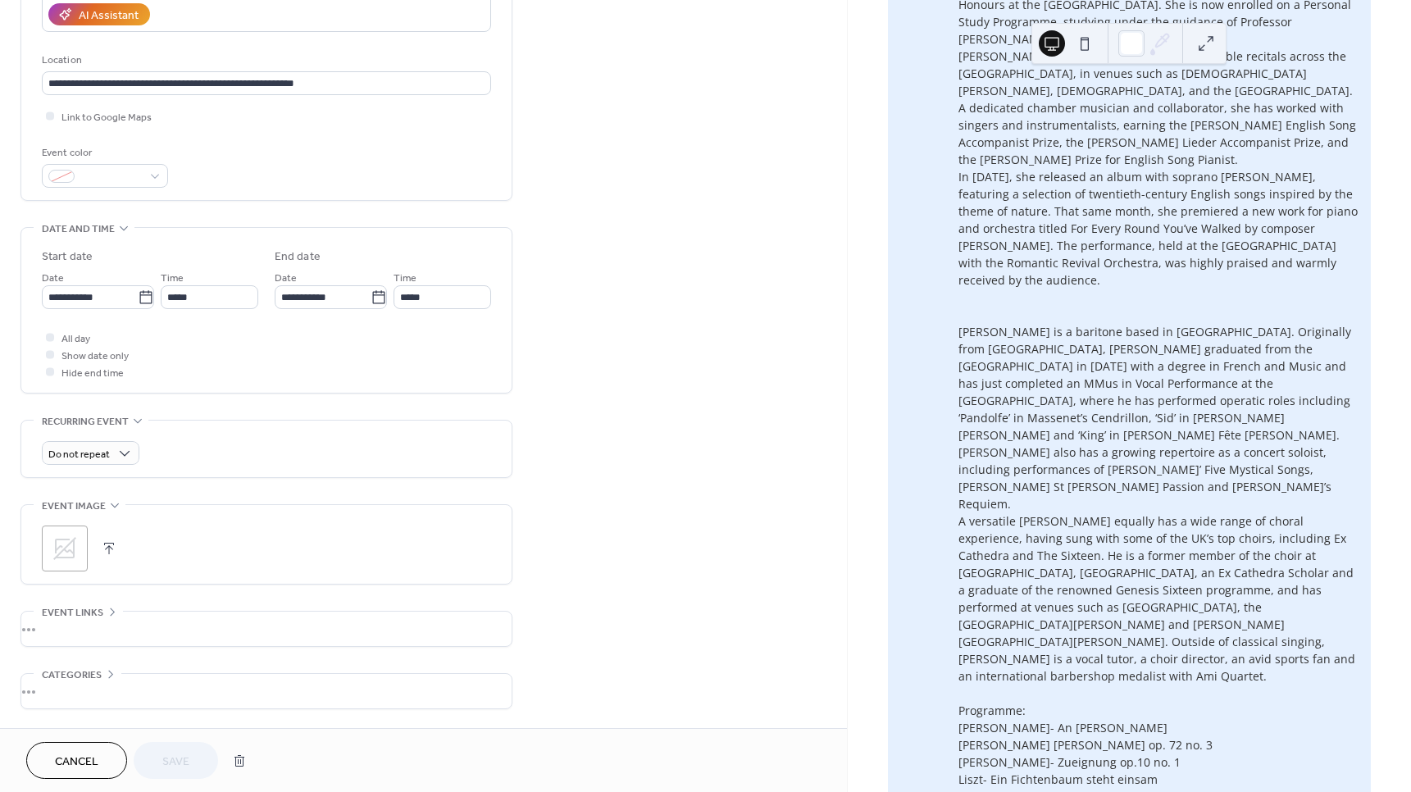
scroll to position [328, 0]
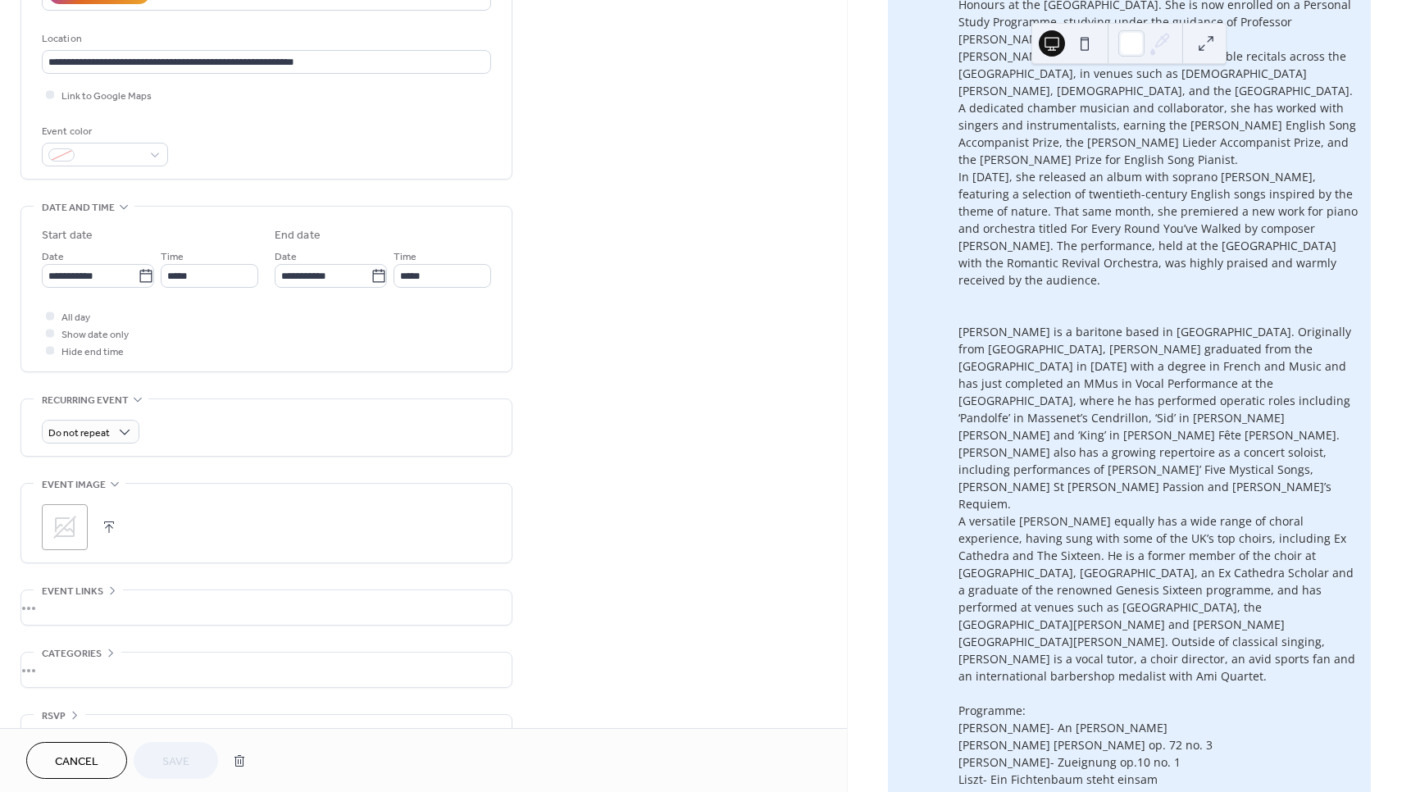
click at [59, 514] on icon at bounding box center [65, 527] width 26 height 26
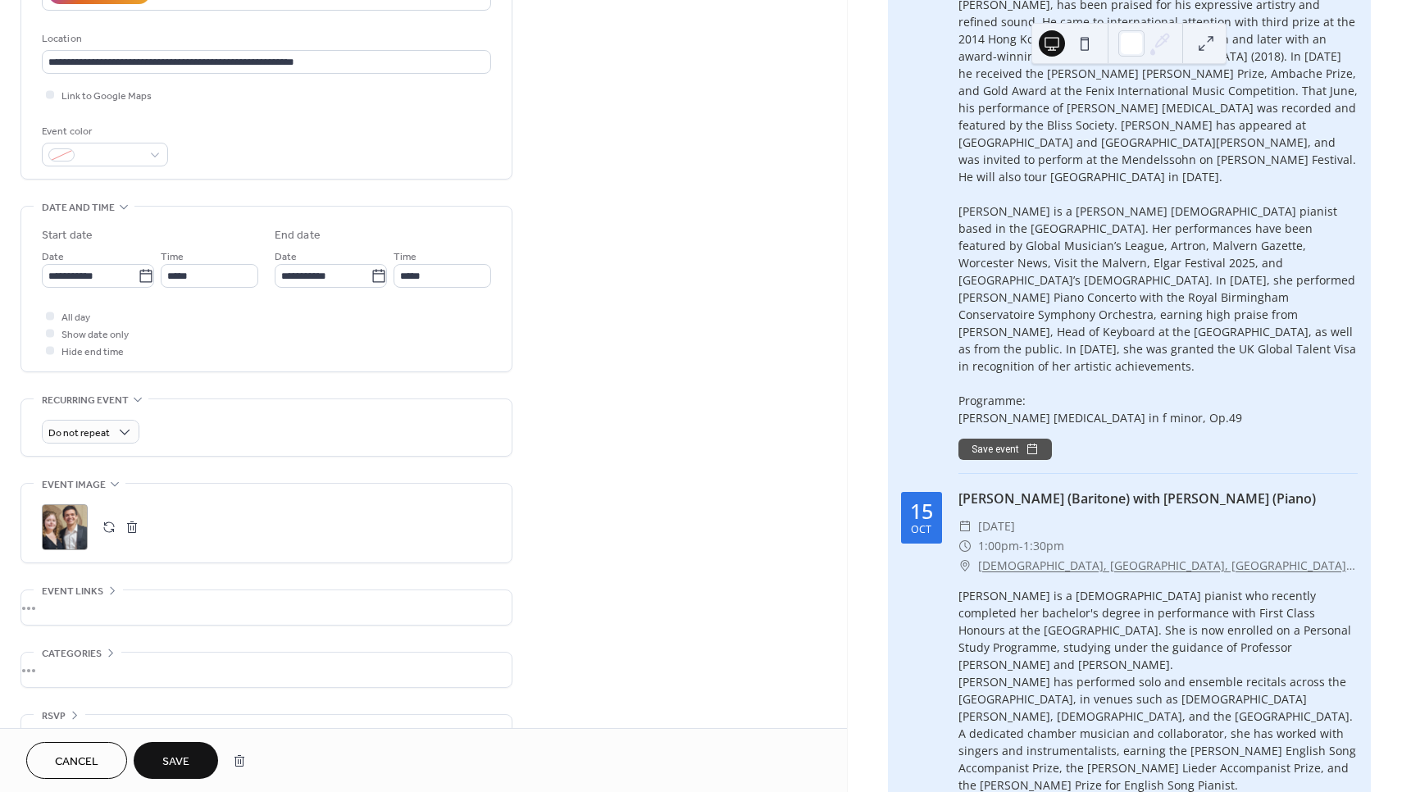
scroll to position [492, 0]
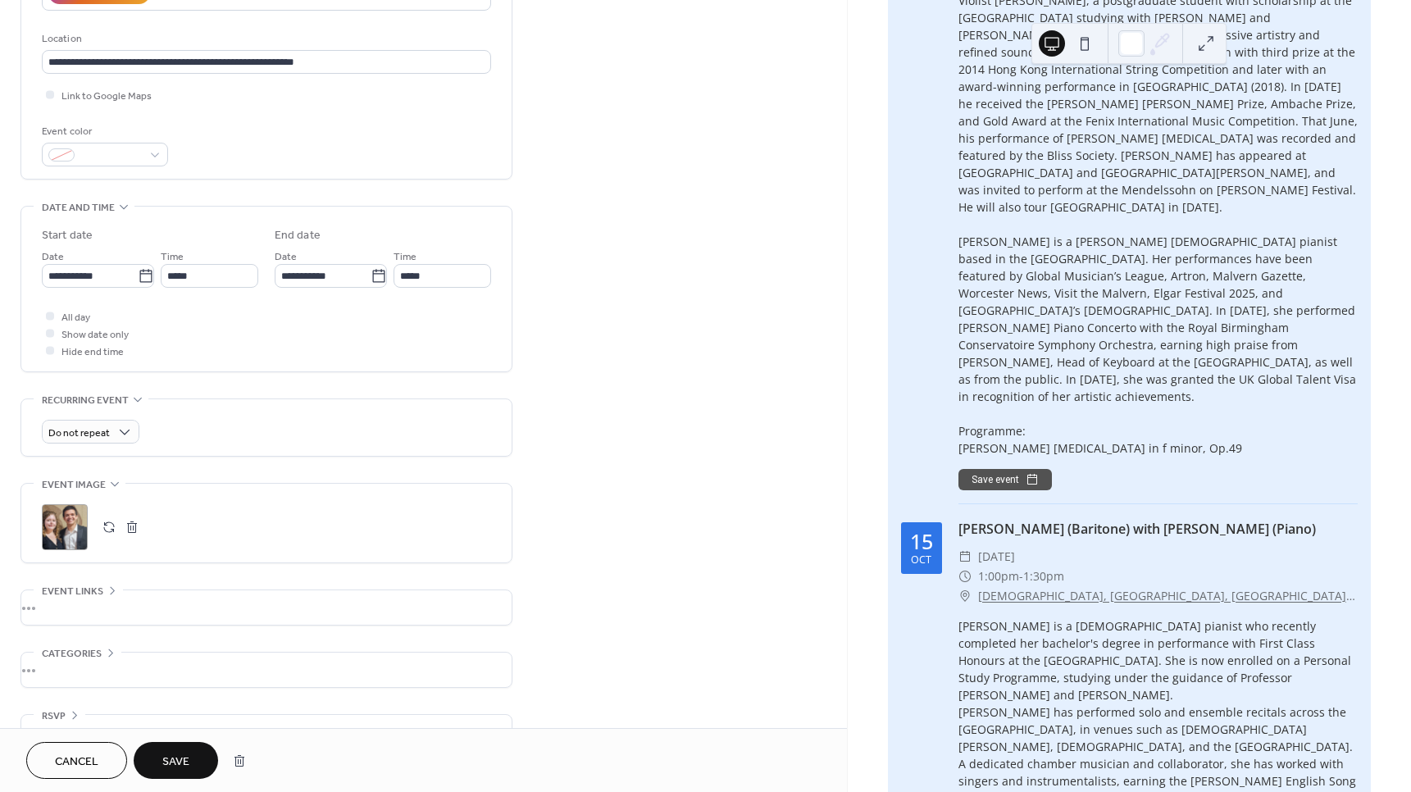
click at [162, 761] on span "Save" at bounding box center [175, 762] width 27 height 17
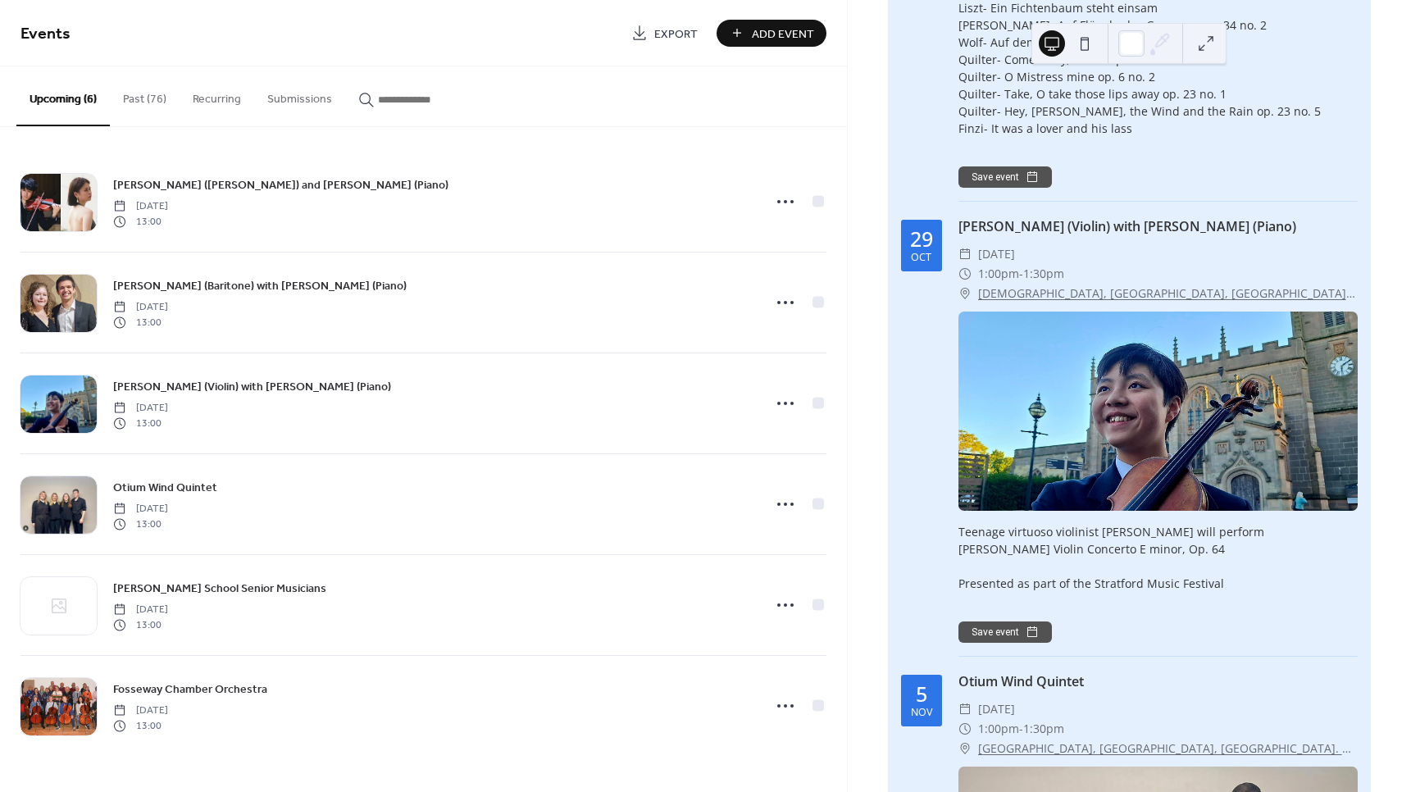
scroll to position [2132, 0]
